Goal: Task Accomplishment & Management: Complete application form

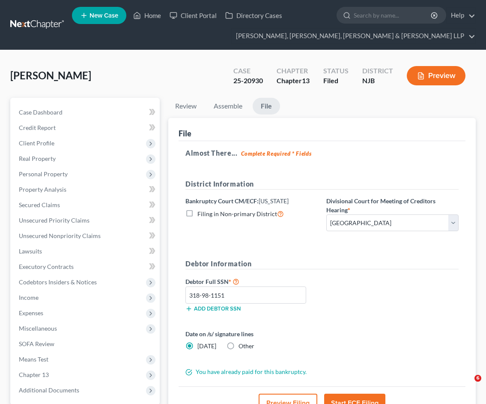
select select "2"
click at [153, 15] on link "Home" at bounding box center [147, 15] width 36 height 15
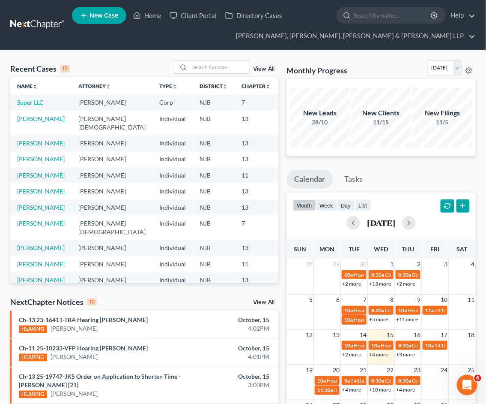
click at [38, 195] on link "[PERSON_NAME]" at bounding box center [41, 190] width 48 height 7
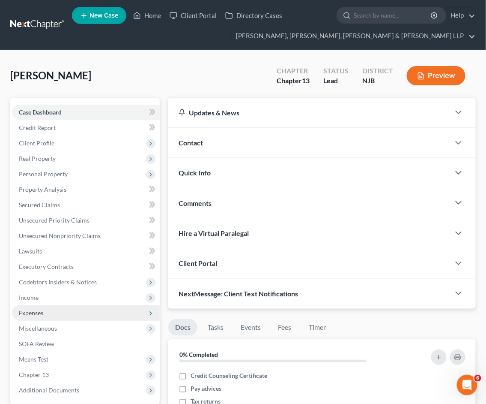
click at [35, 313] on span "Expenses" at bounding box center [31, 312] width 24 height 7
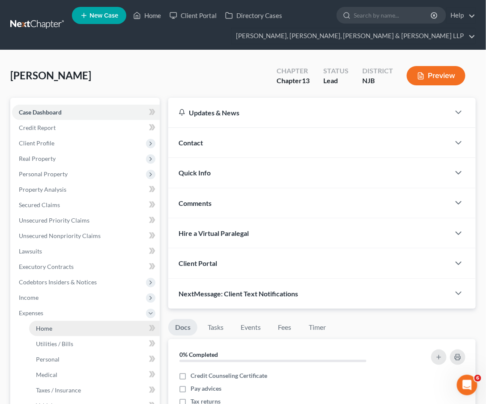
click at [45, 324] on span "Home" at bounding box center [44, 327] width 16 height 7
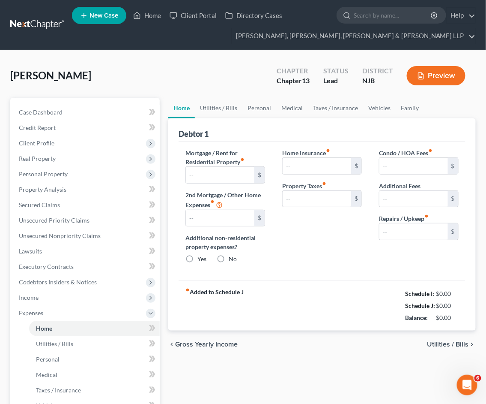
type input "1,778.34"
type input "0.00"
radio input "true"
type input "0.00"
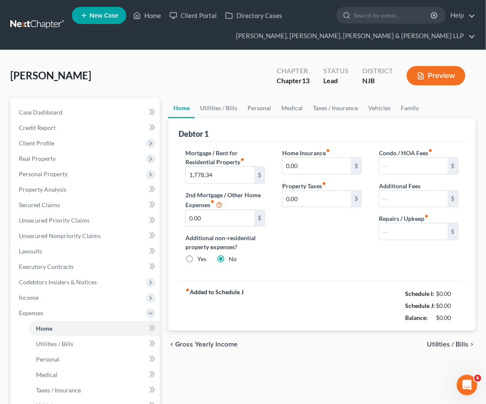
type input "0.00"
click at [213, 100] on link "Utilities / Bills" at bounding box center [219, 108] width 48 height 21
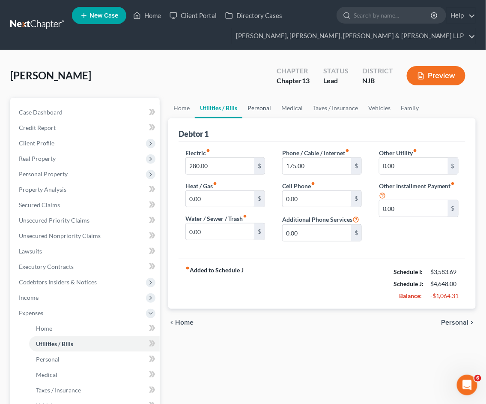
click at [258, 108] on link "Personal" at bounding box center [260, 108] width 34 height 21
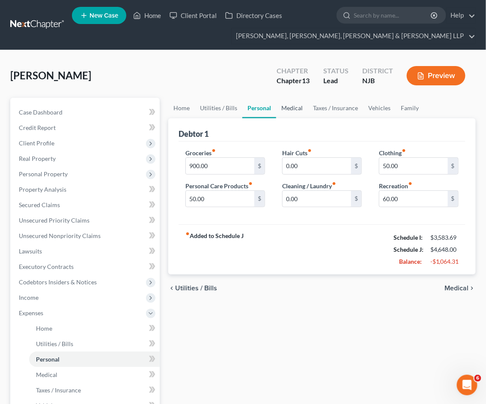
click at [296, 107] on link "Medical" at bounding box center [292, 108] width 32 height 21
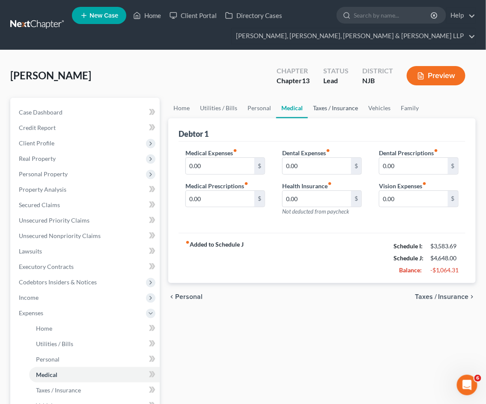
click at [325, 108] on link "Taxes / Insurance" at bounding box center [335, 108] width 55 height 21
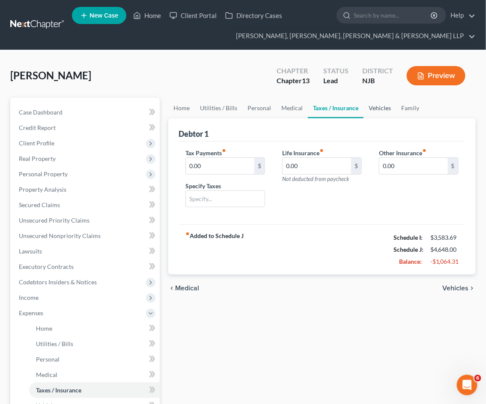
click at [379, 109] on link "Vehicles" at bounding box center [380, 108] width 33 height 21
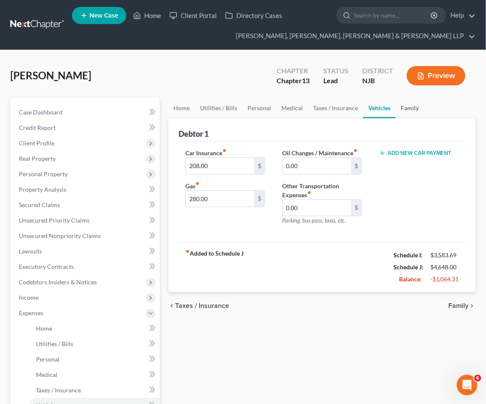
click at [408, 106] on link "Family" at bounding box center [410, 108] width 28 height 21
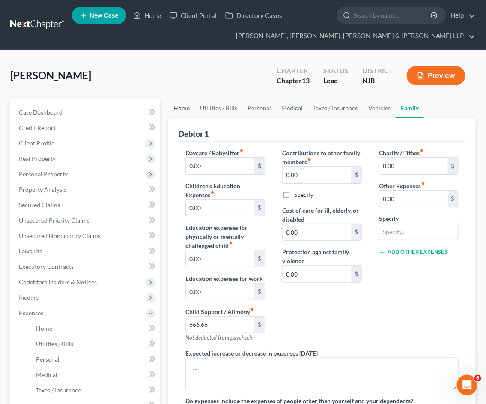
click at [178, 104] on link "Home" at bounding box center [181, 108] width 27 height 21
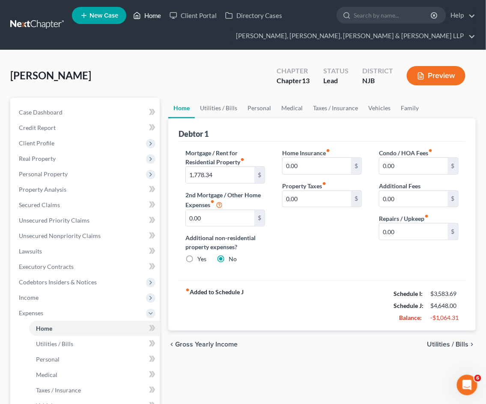
click at [151, 18] on link "Home" at bounding box center [147, 15] width 36 height 15
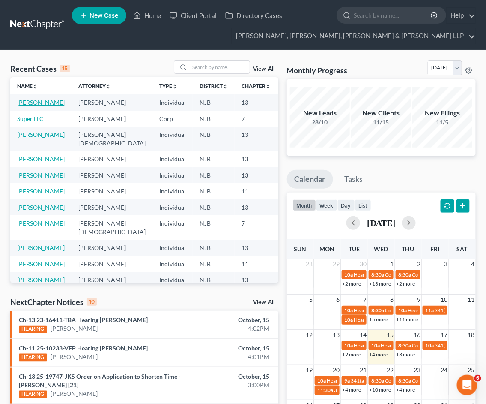
click at [37, 106] on link "[PERSON_NAME]" at bounding box center [41, 102] width 48 height 7
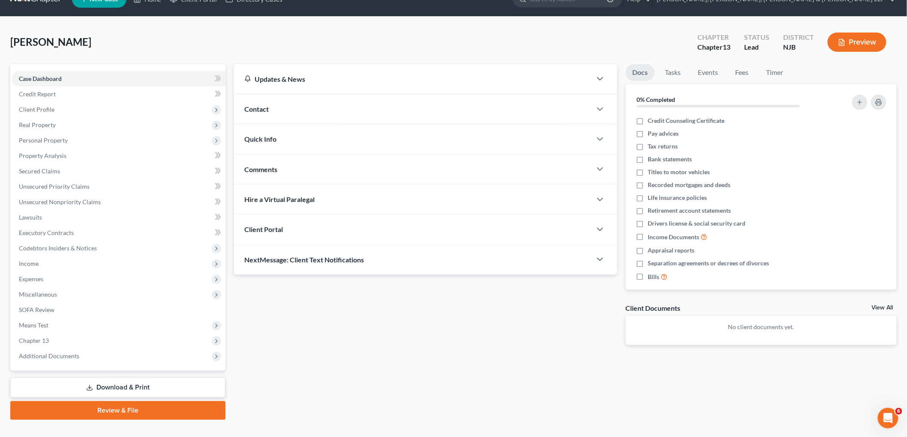
scroll to position [32, 0]
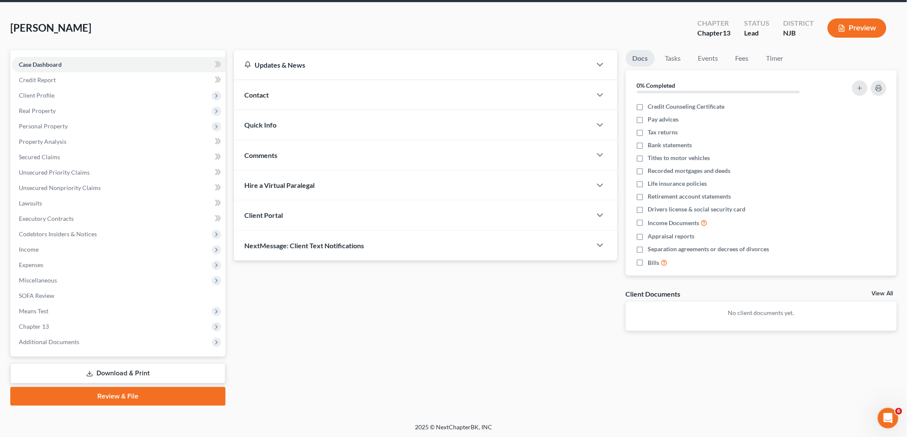
click at [123, 374] on link "Download & Print" at bounding box center [117, 374] width 215 height 20
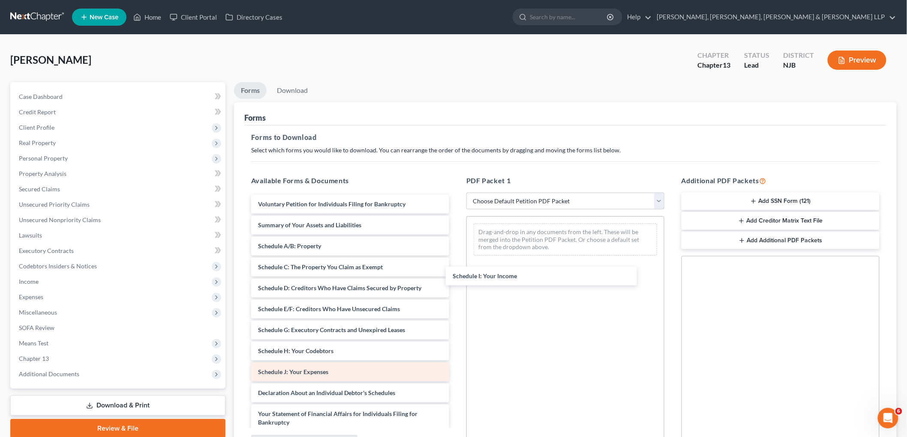
drag, startPoint x: 324, startPoint y: 370, endPoint x: 305, endPoint y: 362, distance: 20.5
click at [456, 241] on div "Schedule I: Your Income Voluntary Petition for Individuals Filing for Bankruptc…" at bounding box center [350, 370] width 212 height 351
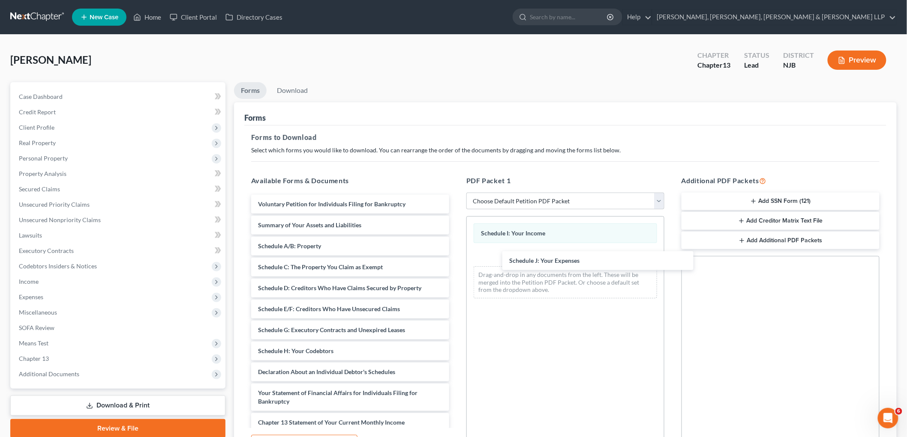
drag, startPoint x: 300, startPoint y: 371, endPoint x: 530, endPoint y: 283, distance: 245.6
click at [456, 249] on div "Schedule J: Your Expenses Voluntary Petition for Individuals Filing for Bankrup…" at bounding box center [350, 360] width 212 height 330
click at [301, 88] on link "Download" at bounding box center [292, 90] width 45 height 17
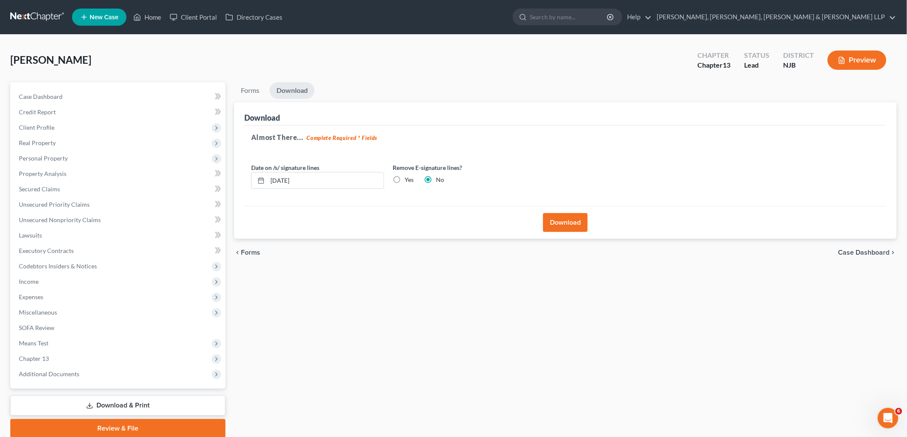
click at [486, 222] on button "Download" at bounding box center [565, 222] width 45 height 19
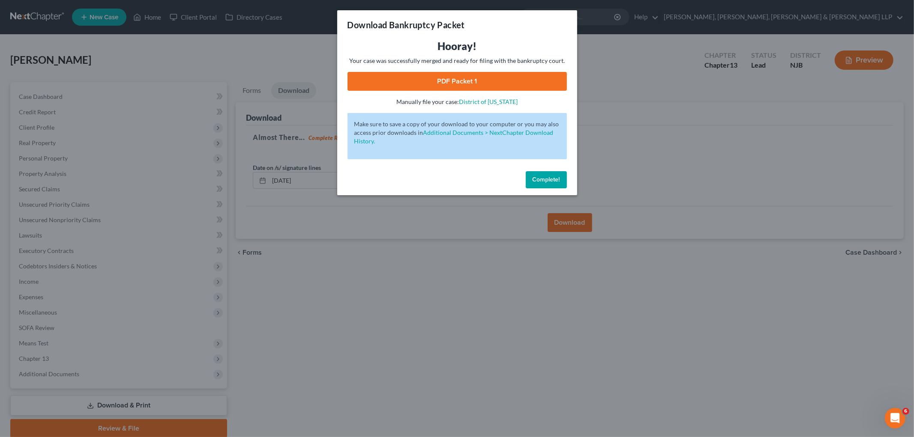
click at [360, 79] on link "PDF Packet 1" at bounding box center [456, 81] width 219 height 19
click at [486, 180] on span "Complete!" at bounding box center [546, 179] width 27 height 7
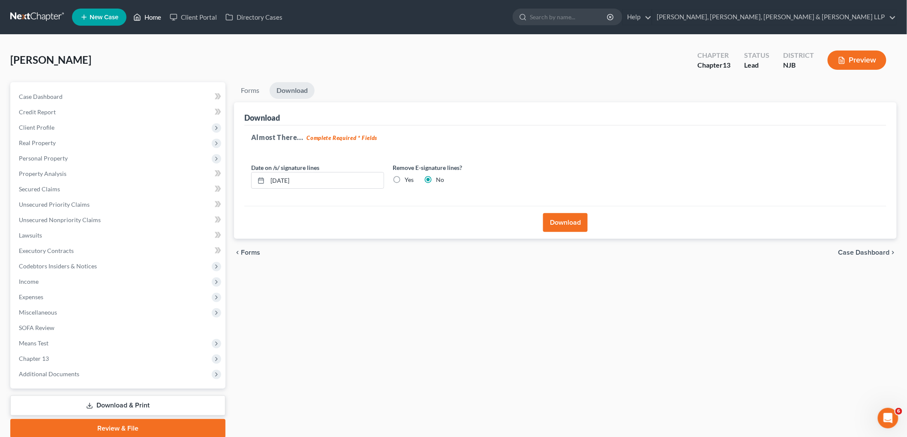
drag, startPoint x: 147, startPoint y: 23, endPoint x: 422, endPoint y: 2, distance: 275.8
click at [147, 22] on link "Home" at bounding box center [147, 16] width 36 height 15
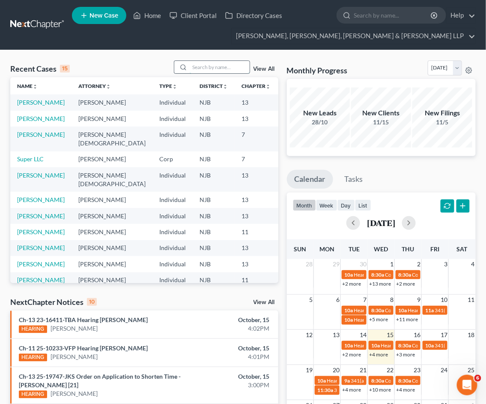
click at [208, 67] on input "search" at bounding box center [220, 67] width 60 height 12
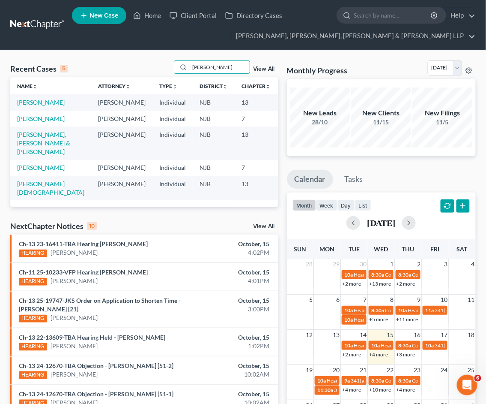
type input "[PERSON_NAME]"
click at [101, 15] on span "New Case" at bounding box center [104, 15] width 29 height 6
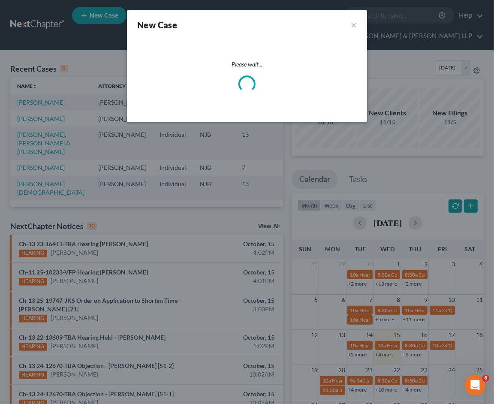
select select "51"
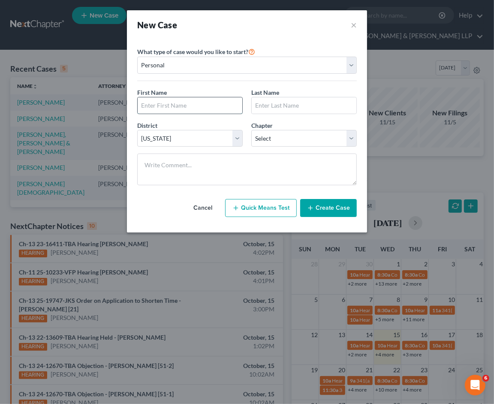
click at [201, 105] on input "text" at bounding box center [190, 105] width 105 height 16
type input "[PERSON_NAME]"
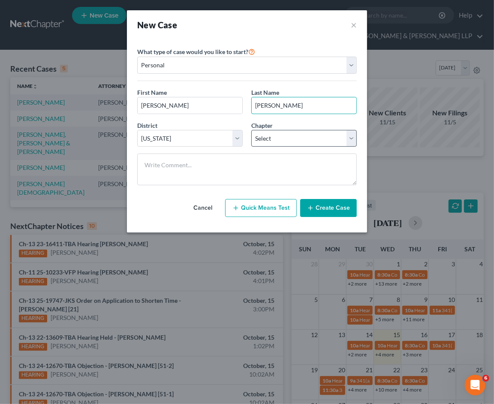
type input "[PERSON_NAME]"
click at [262, 138] on select "Select 7 11 12 13" at bounding box center [303, 138] width 105 height 17
select select "3"
click at [251, 130] on select "Select 7 11 12 13" at bounding box center [303, 138] width 105 height 17
click at [332, 213] on button "Create Case" at bounding box center [328, 208] width 57 height 18
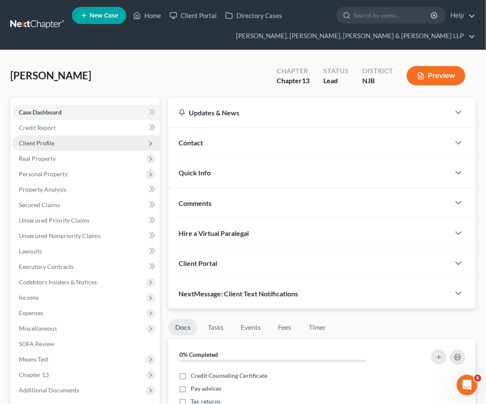
click at [45, 139] on span "Client Profile" at bounding box center [37, 142] width 36 height 7
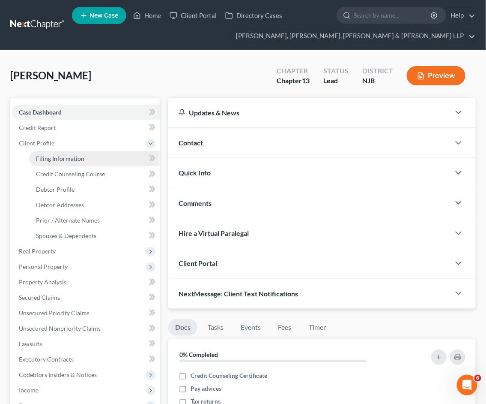
click at [48, 156] on span "Filing Information" at bounding box center [60, 158] width 48 height 7
select select "1"
select select "0"
select select "3"
select select "51"
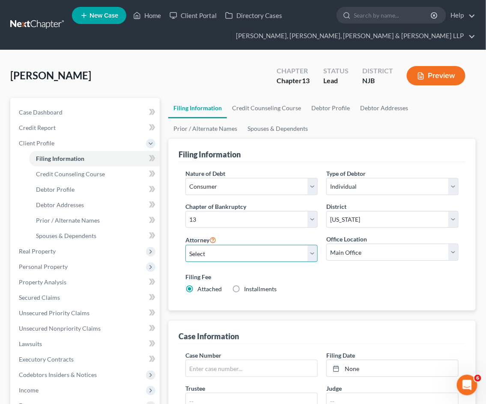
drag, startPoint x: 245, startPoint y: 252, endPoint x: 243, endPoint y: 260, distance: 8.7
click at [245, 252] on select "Select [PERSON_NAME] - NJB [PERSON_NAME] - NYNB [PERSON_NAME] - NYEB [PERSON_NA…" at bounding box center [252, 253] width 132 height 17
select select "6"
click at [186, 245] on select "Select [PERSON_NAME] - NJB [PERSON_NAME] - NYNB [PERSON_NAME] - NYEB [PERSON_NA…" at bounding box center [252, 253] width 132 height 17
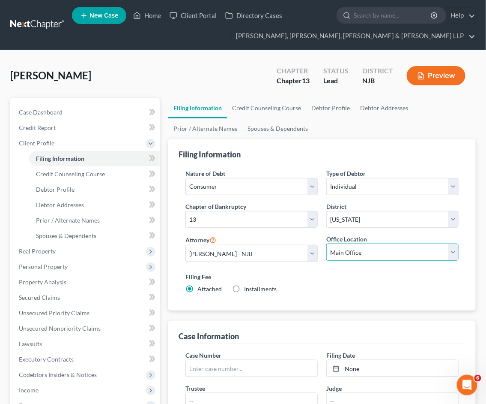
click at [348, 253] on select "Main Office Scura, [GEOGRAPHIC_DATA], [PERSON_NAME], [PERSON_NAME] & [PERSON_NA…" at bounding box center [392, 251] width 132 height 17
select select "0"
click at [326, 243] on select "Main Office Scura, [GEOGRAPHIC_DATA], [PERSON_NAME], [PERSON_NAME] & [PERSON_NA…" at bounding box center [392, 251] width 132 height 17
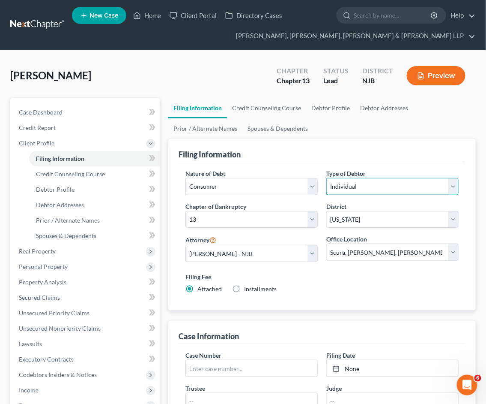
drag, startPoint x: 356, startPoint y: 183, endPoint x: 353, endPoint y: 194, distance: 11.5
click at [356, 183] on select "Select Individual Joint" at bounding box center [392, 186] width 132 height 17
select select "1"
click at [326, 178] on select "Select Individual Joint" at bounding box center [392, 186] width 132 height 17
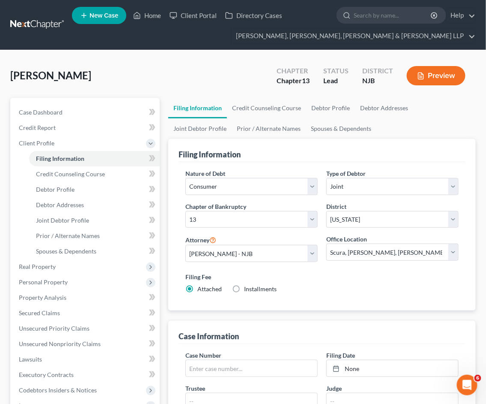
click at [300, 281] on div "Filing Fee Attached Installments Installments" at bounding box center [322, 282] width 273 height 21
click at [324, 103] on link "Debtor Profile" at bounding box center [330, 108] width 49 height 21
select select "1"
select select "0"
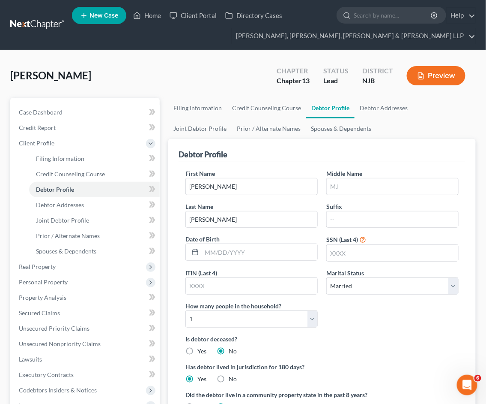
click at [234, 60] on div "[PERSON_NAME] Upgraded Chapter Chapter 13 Status Lead District [GEOGRAPHIC_DATA…" at bounding box center [243, 78] width 466 height 37
